Goal: Transaction & Acquisition: Purchase product/service

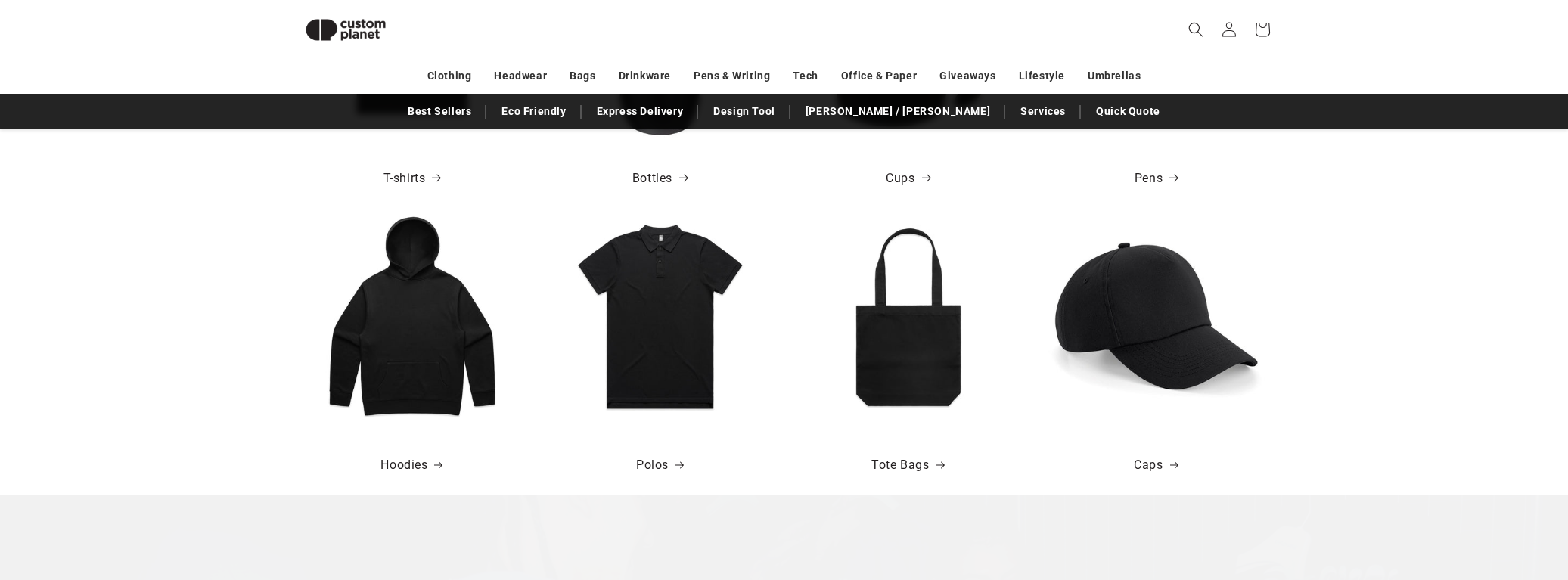
scroll to position [807, 0]
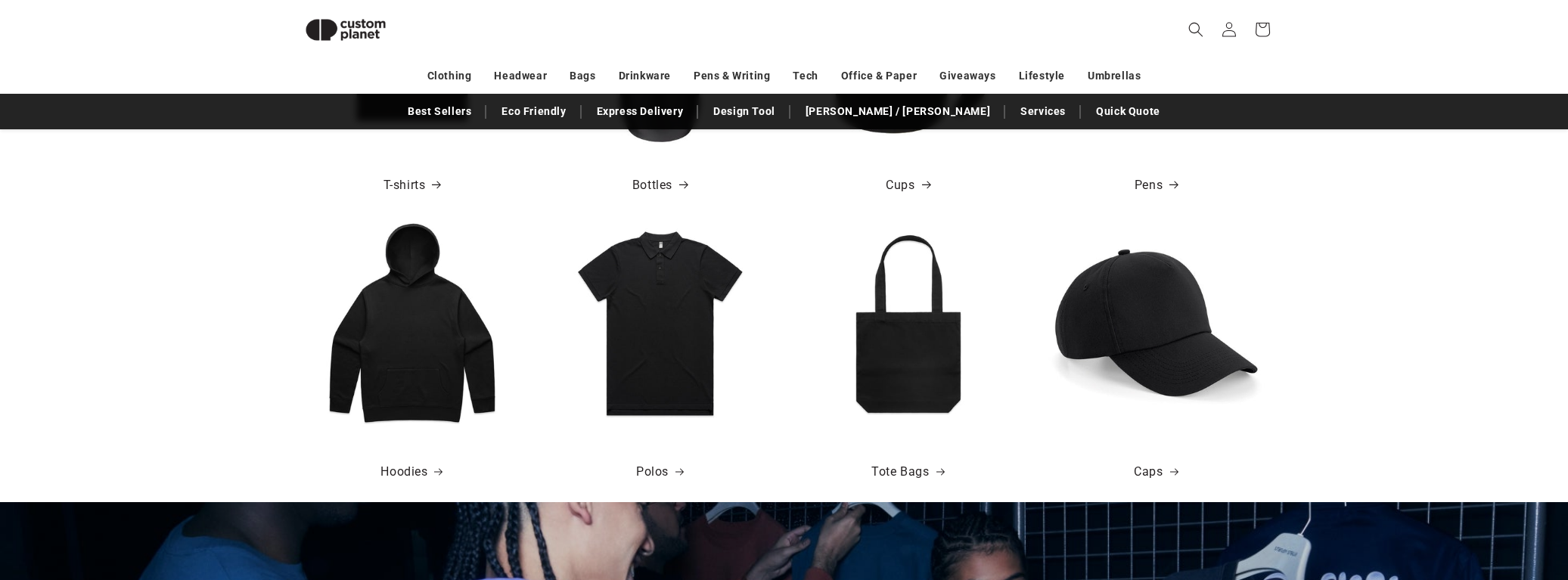
click at [661, 385] on img at bounding box center [660, 322] width 216 height 216
click at [668, 473] on link "Polos" at bounding box center [660, 472] width 47 height 22
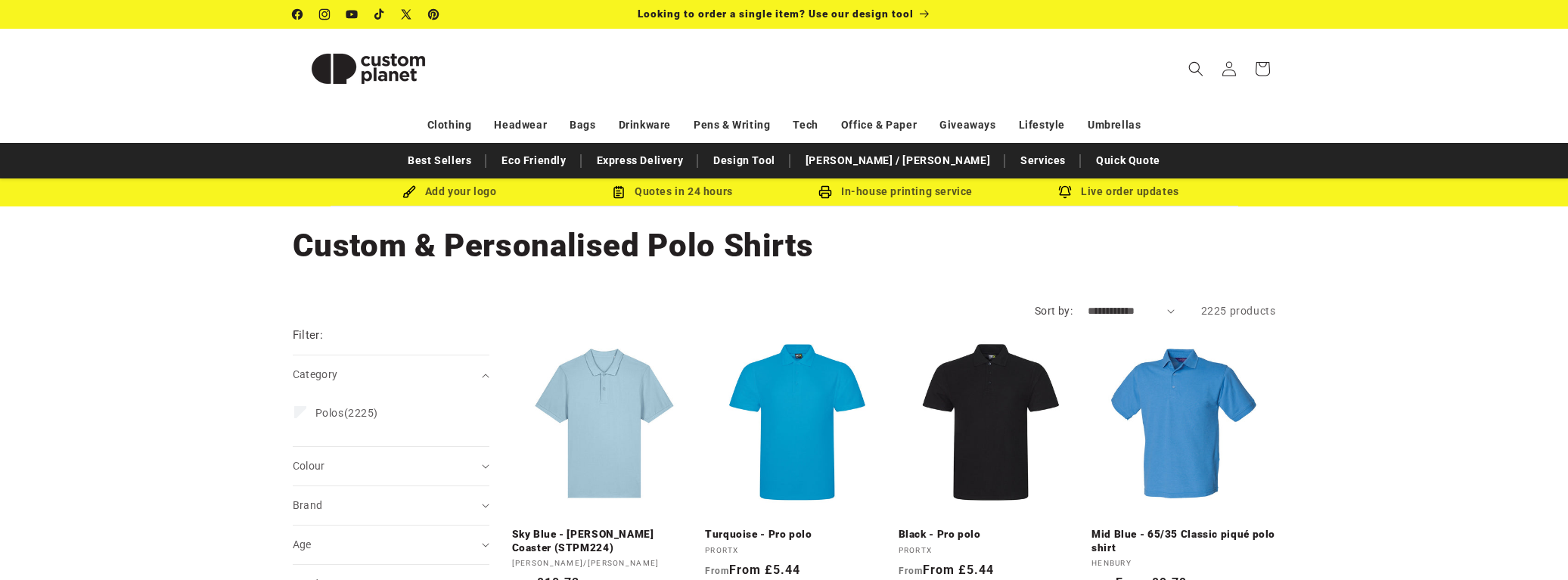
scroll to position [106, 0]
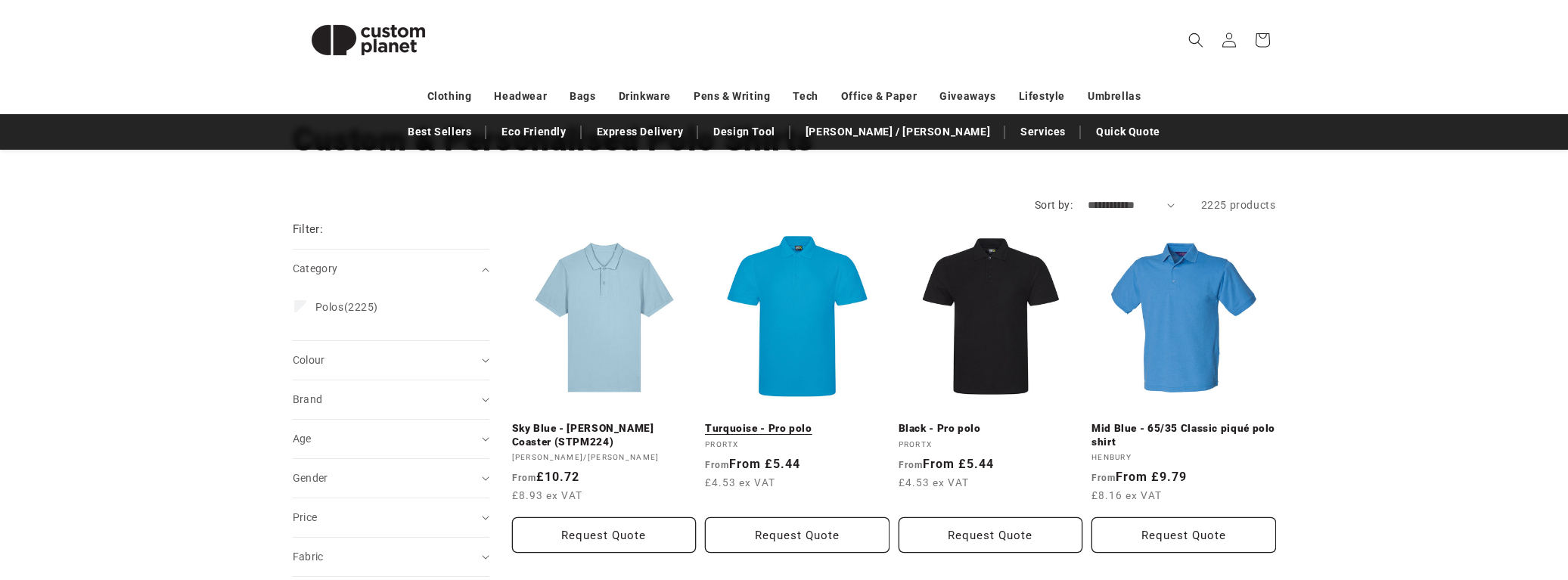
click at [744, 427] on link "Turquoise - Pro polo" at bounding box center [797, 429] width 185 height 14
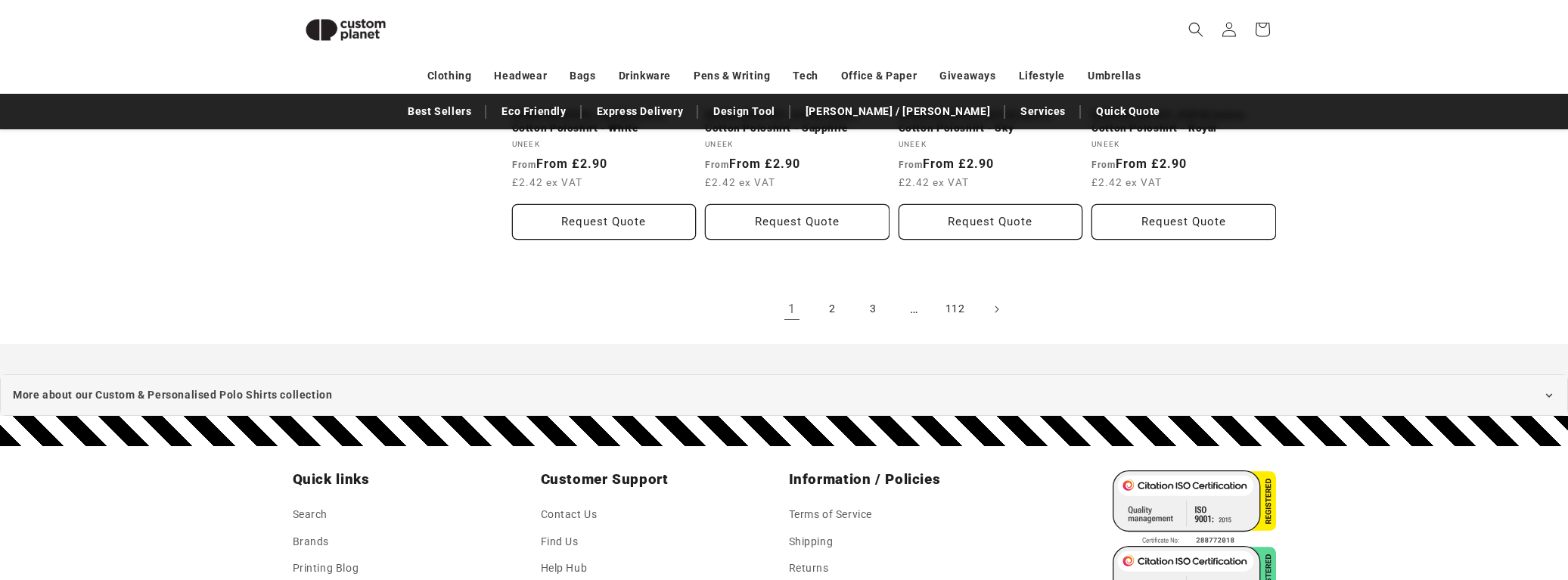
scroll to position [1787, 0]
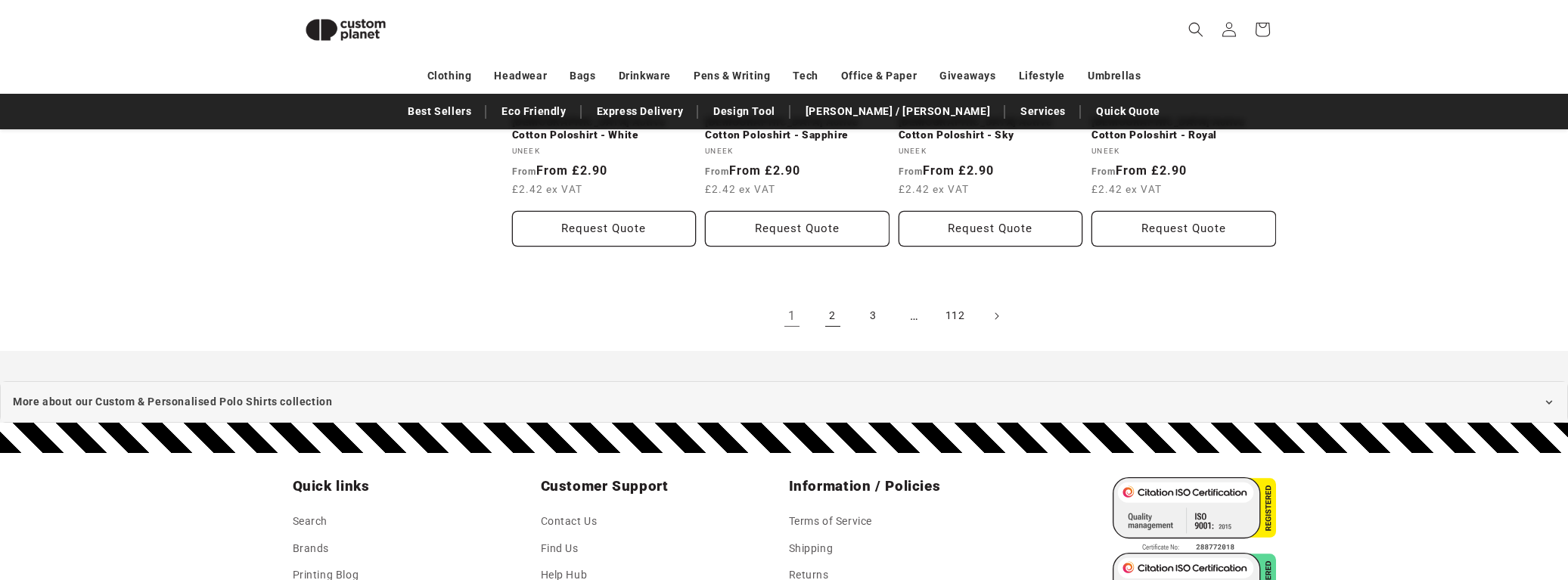
click at [831, 320] on link "2" at bounding box center [833, 316] width 34 height 34
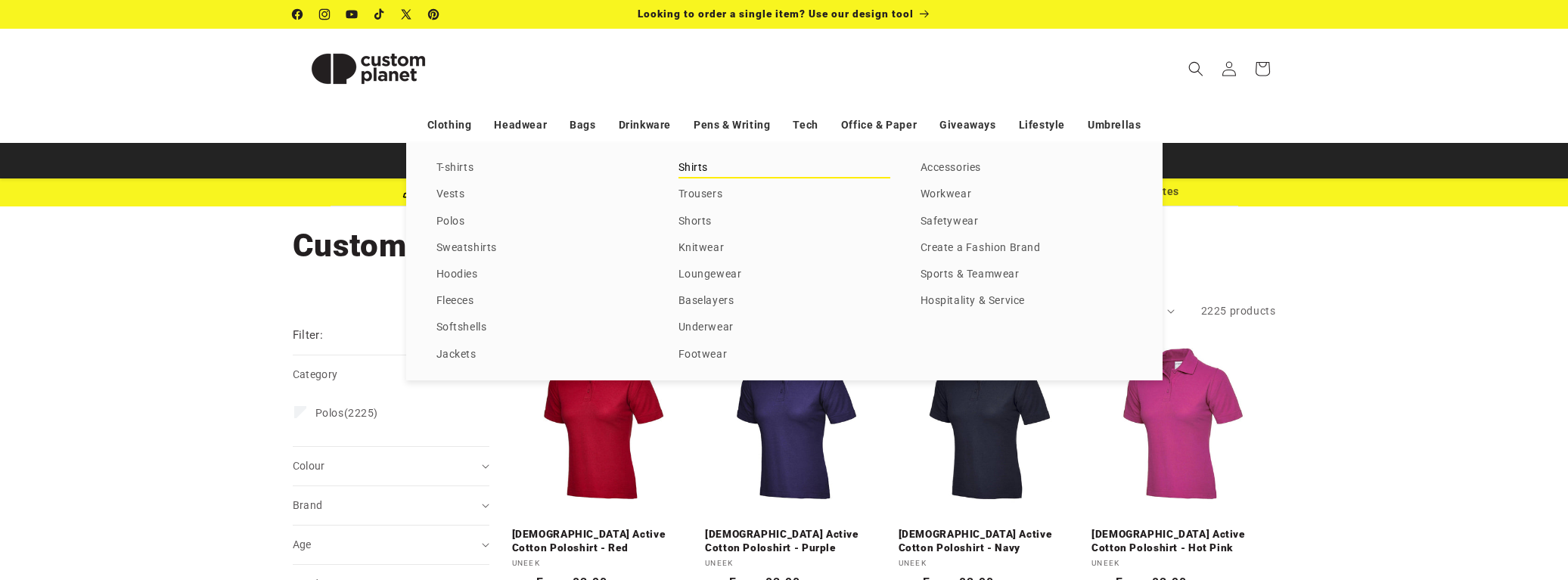
click at [706, 173] on link "Shirts" at bounding box center [784, 168] width 212 height 21
click at [251, 278] on div "T-shirts Vests Polos Sweatshirts Hoodies Fleeces Softshells Jackets Shirts Trou…" at bounding box center [784, 261] width 1568 height 237
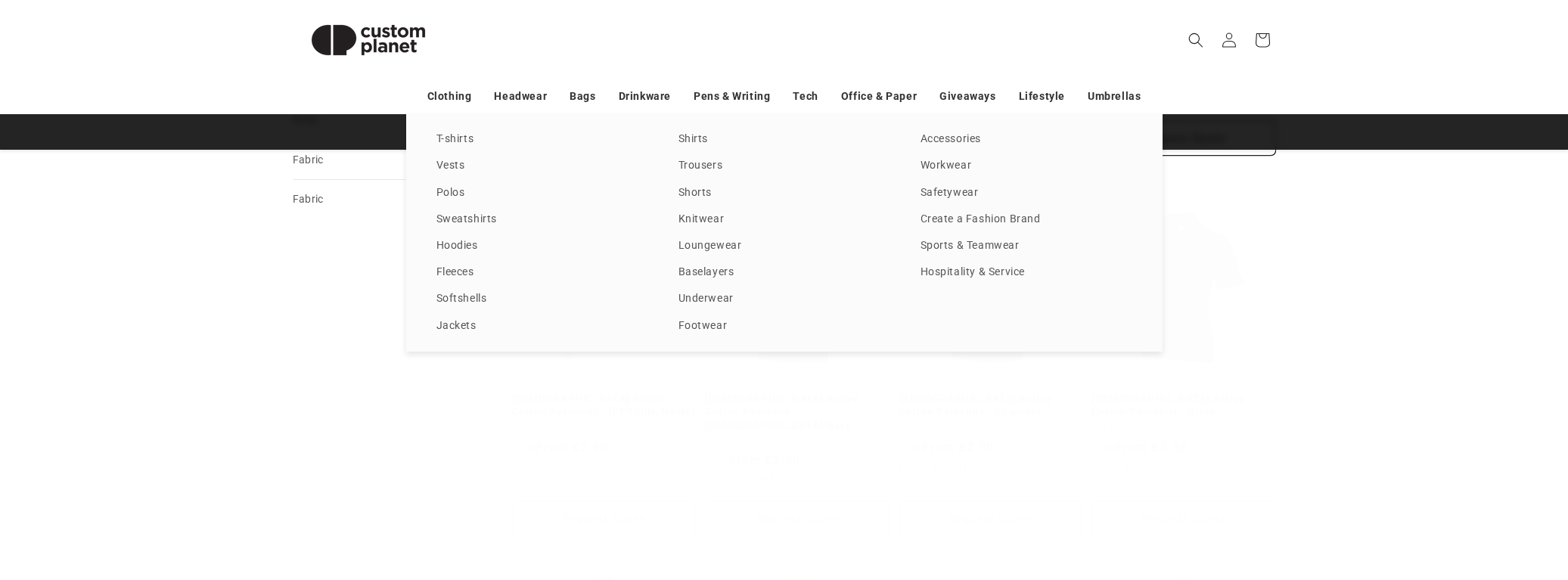
scroll to position [710, 0]
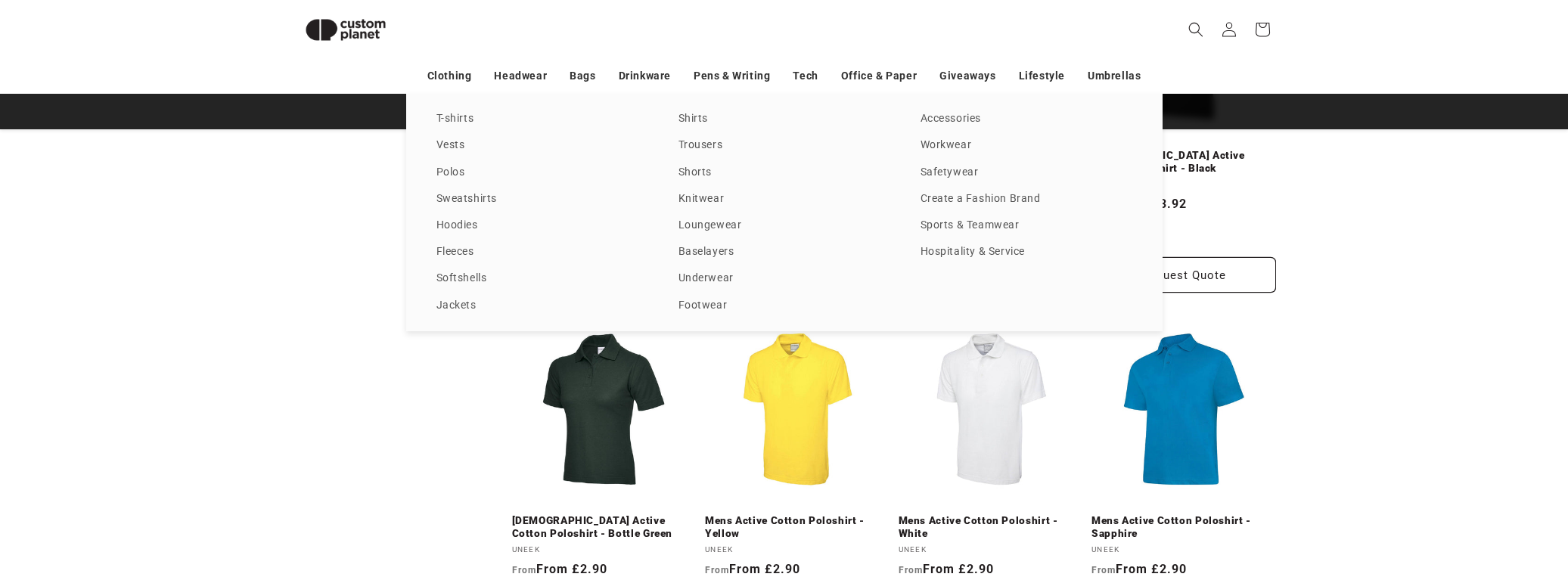
click at [1379, 353] on div "**********" at bounding box center [784, 504] width 1568 height 1900
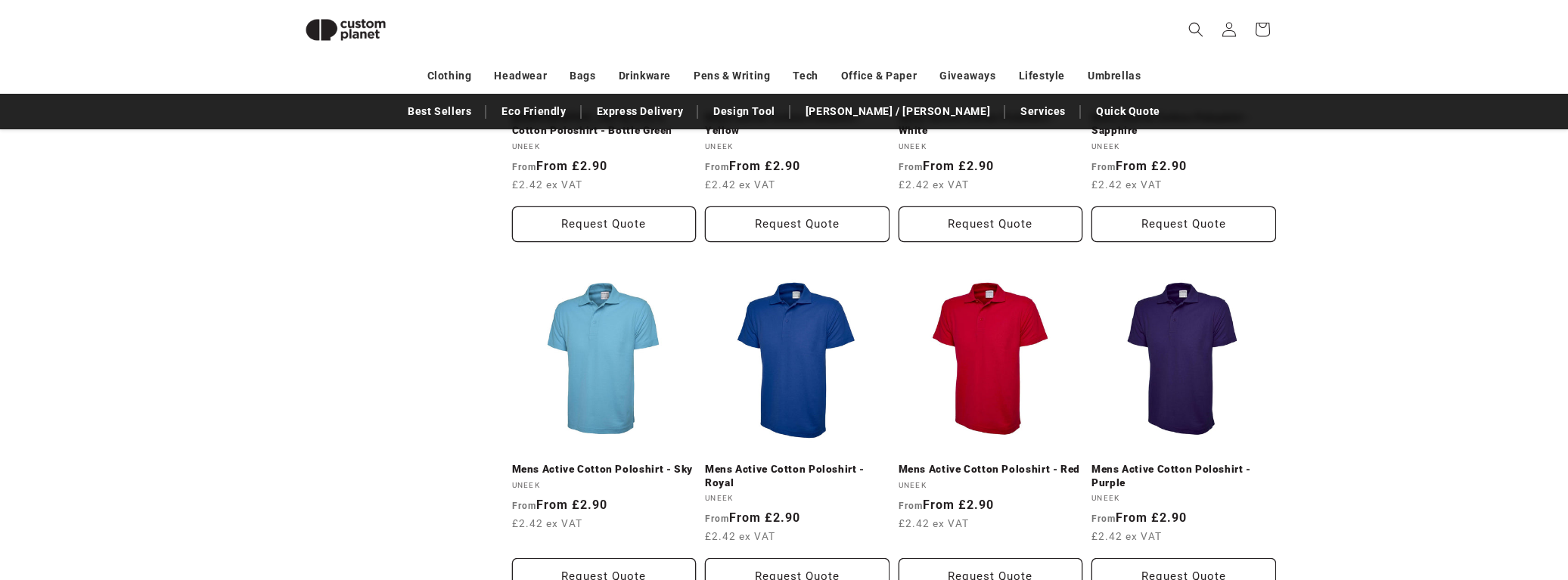
scroll to position [1601, 0]
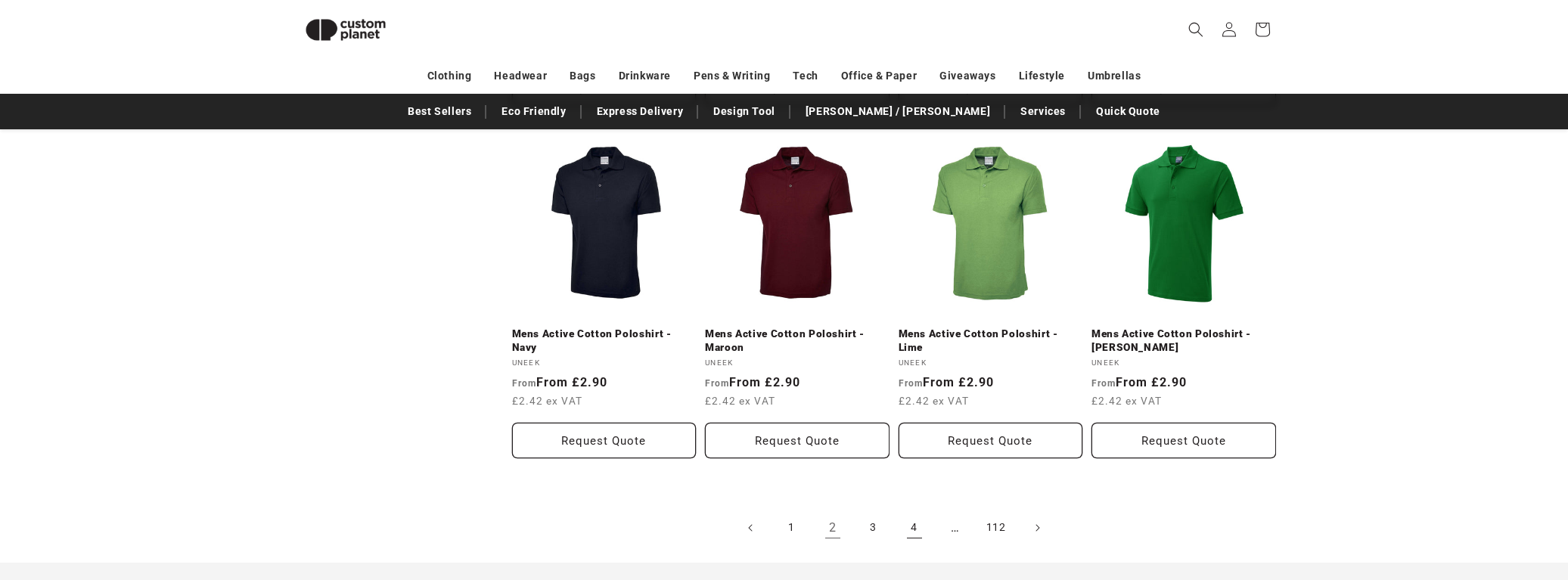
click at [924, 511] on link "4" at bounding box center [915, 528] width 34 height 34
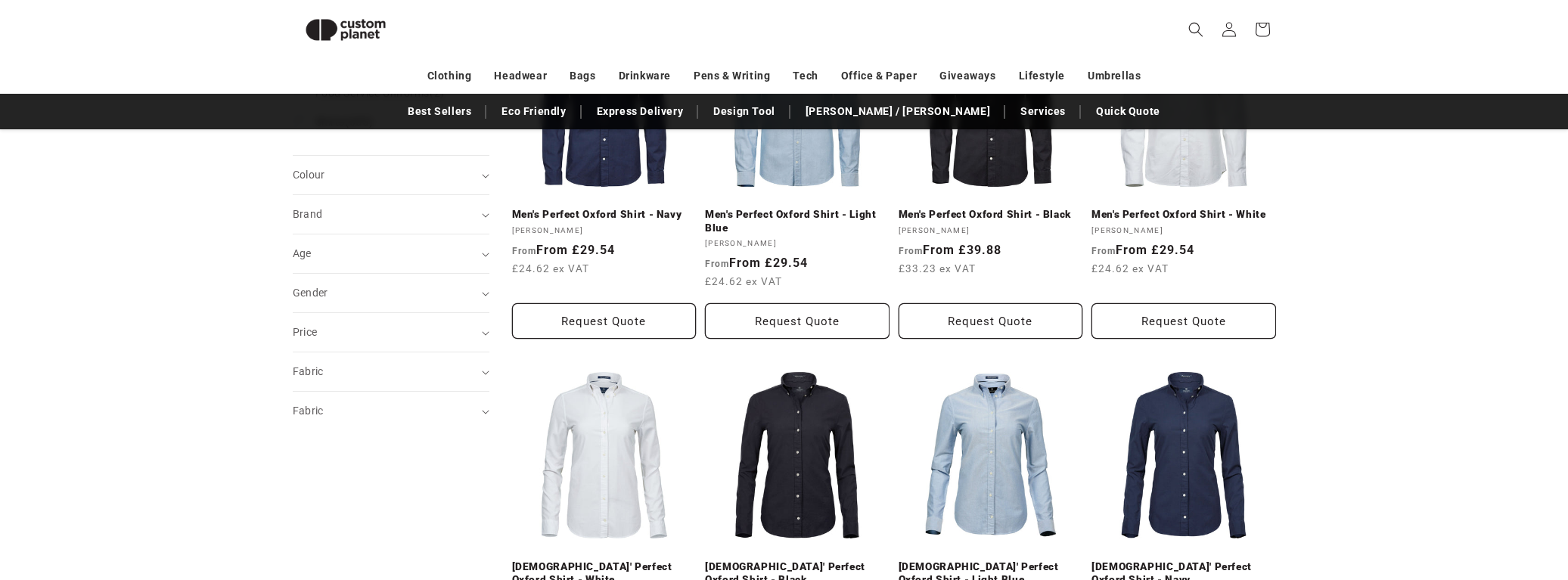
scroll to position [472, 0]
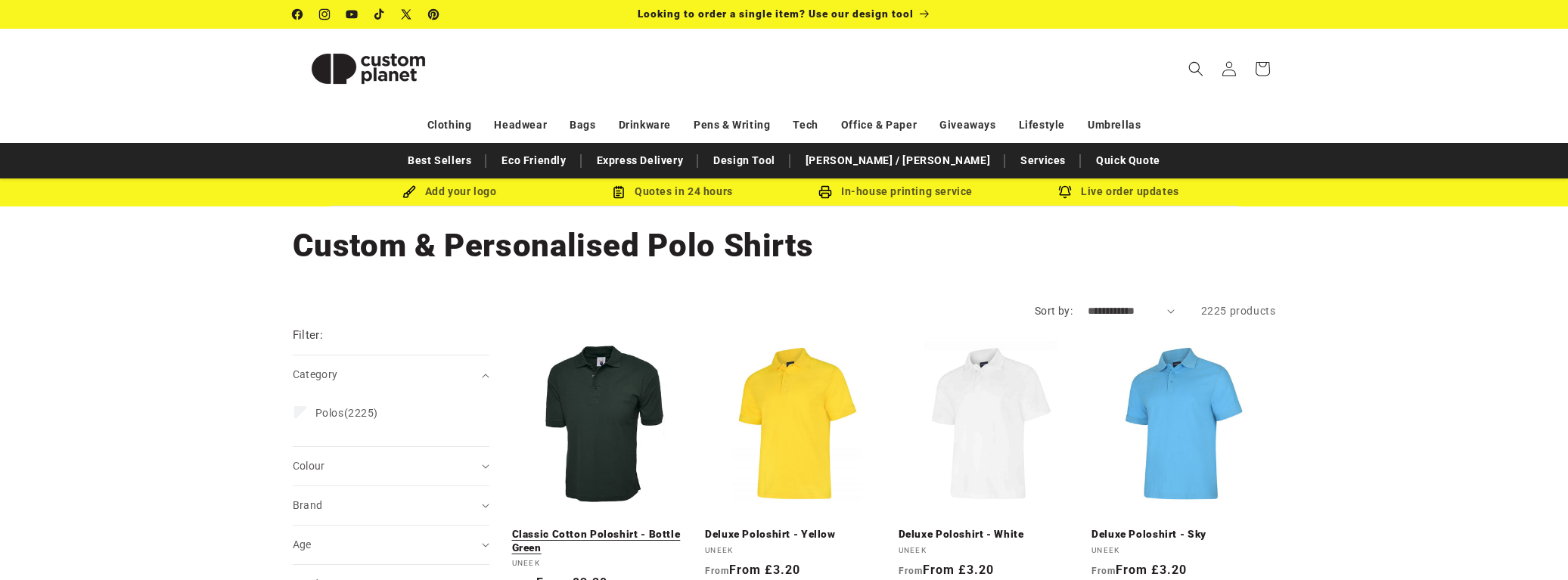
scroll to position [139, 0]
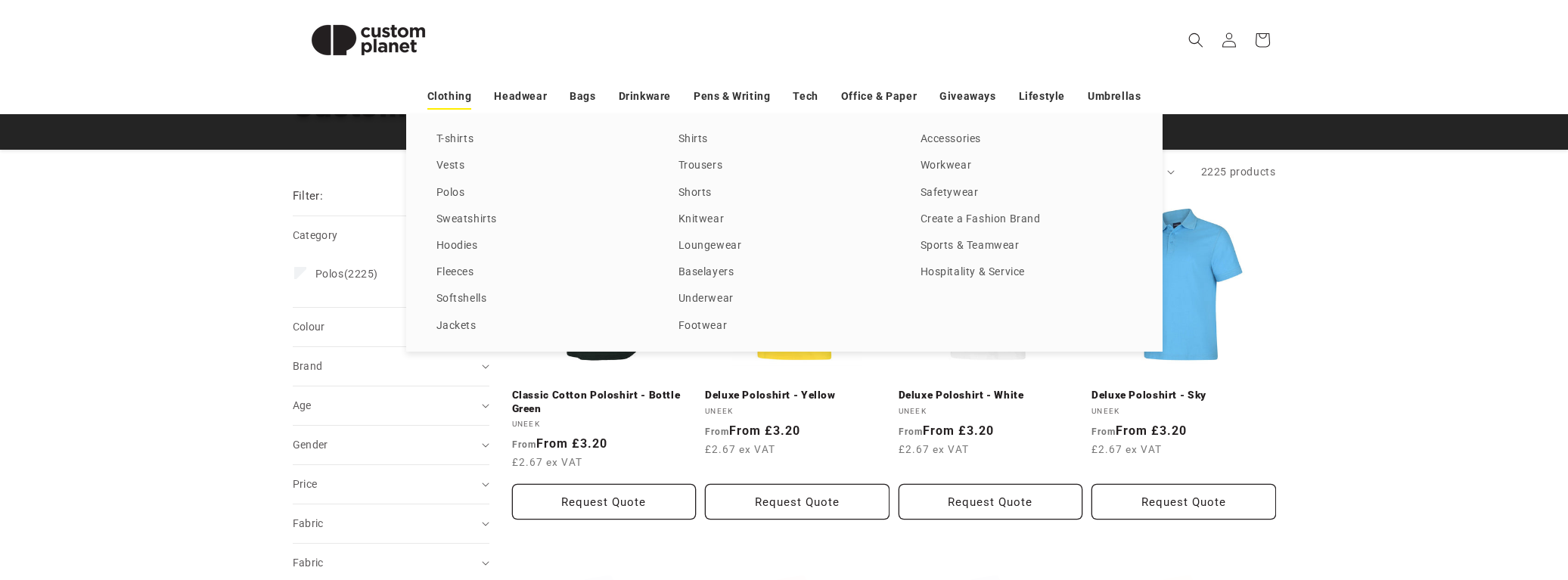
click at [457, 98] on link "Clothing" at bounding box center [450, 96] width 44 height 27
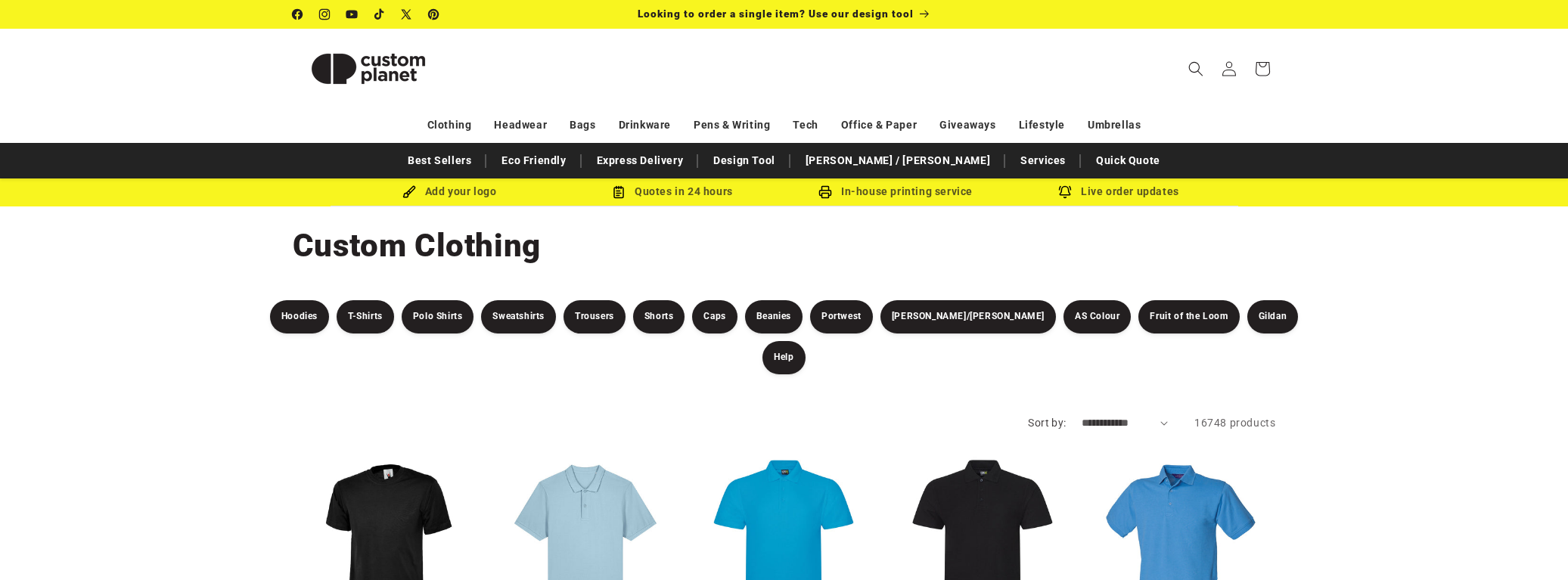
scroll to position [24, 0]
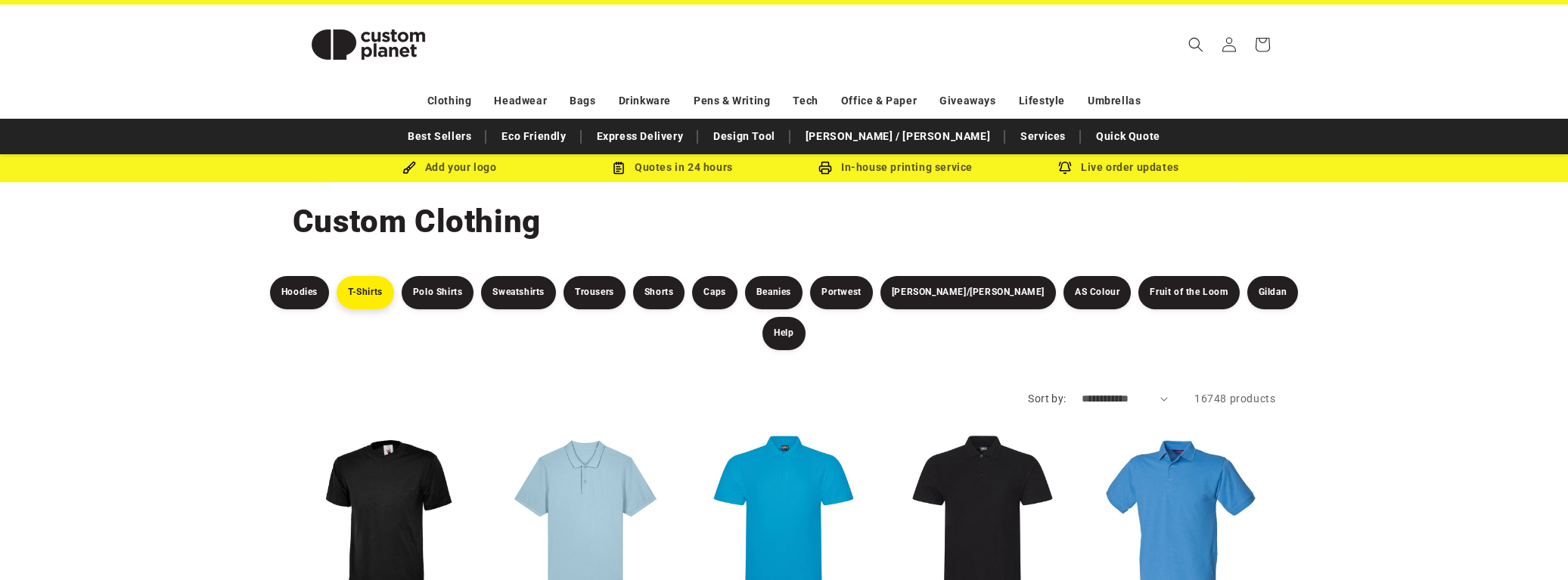
click at [387, 301] on link "T-Shirts" at bounding box center [365, 293] width 57 height 34
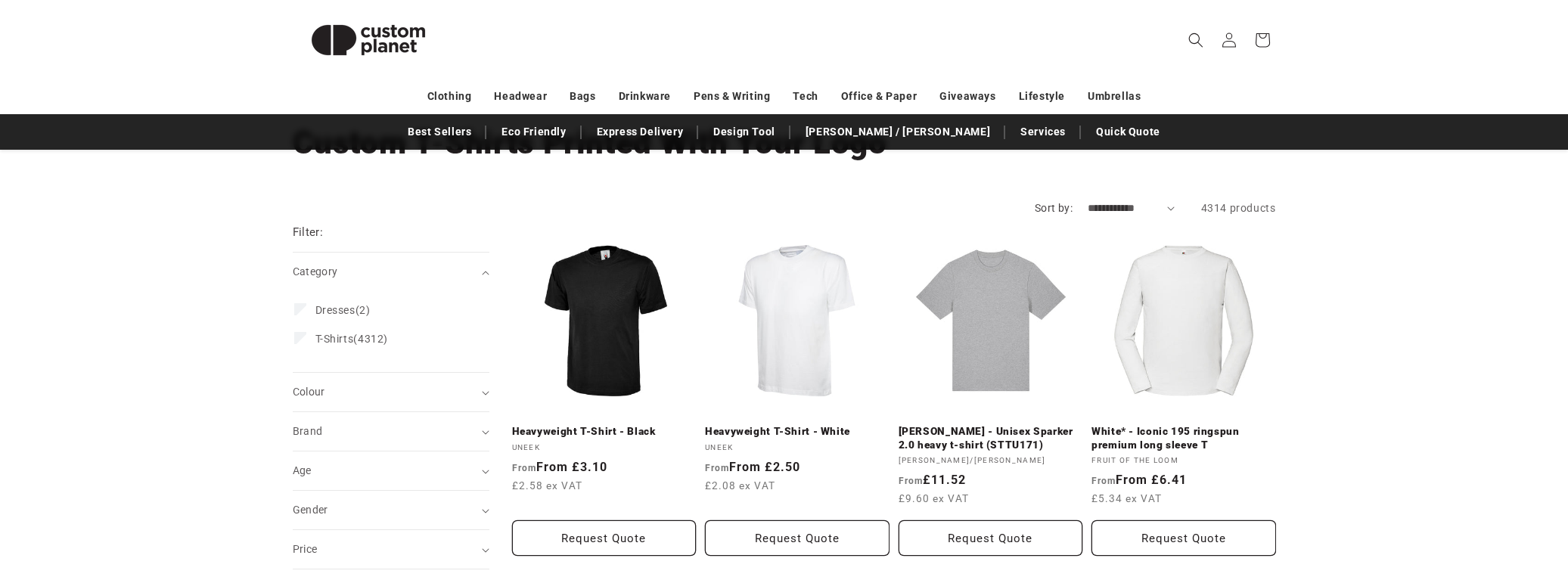
scroll to position [106, 0]
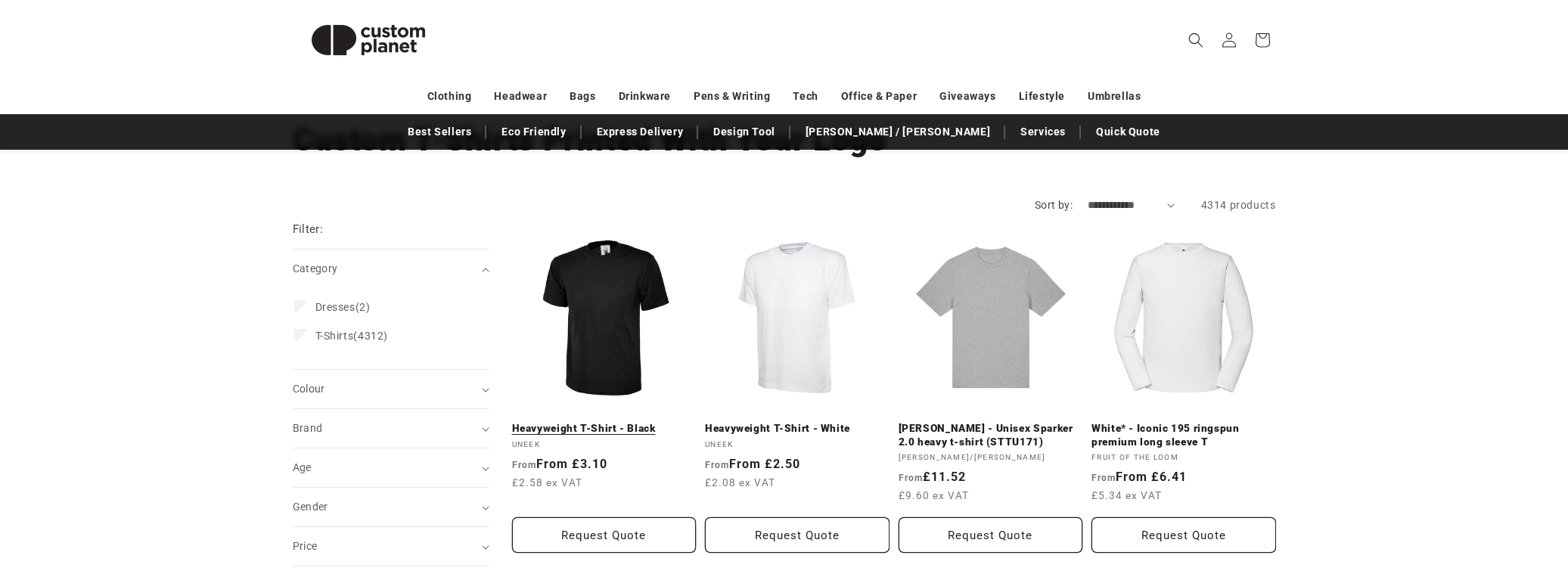
click at [582, 422] on link "Heavyweight T-Shirt - Black" at bounding box center [605, 429] width 185 height 14
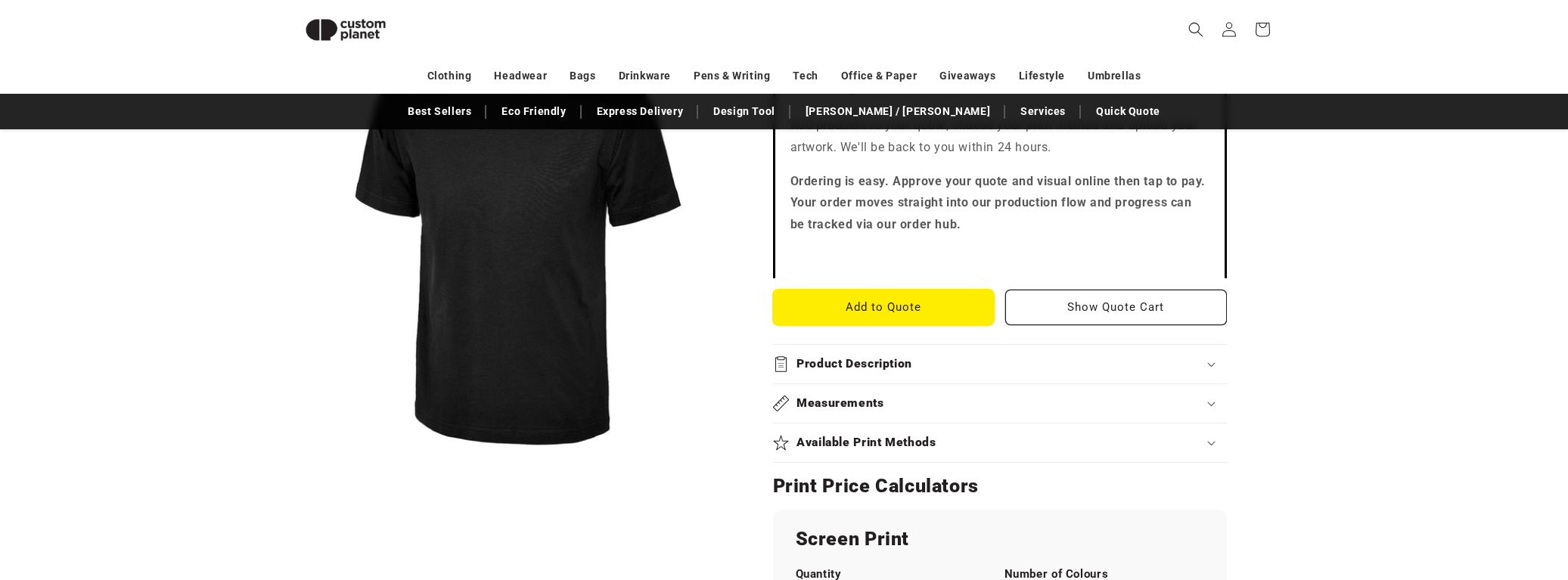
scroll to position [168, 0]
